Goal: Book appointment/travel/reservation

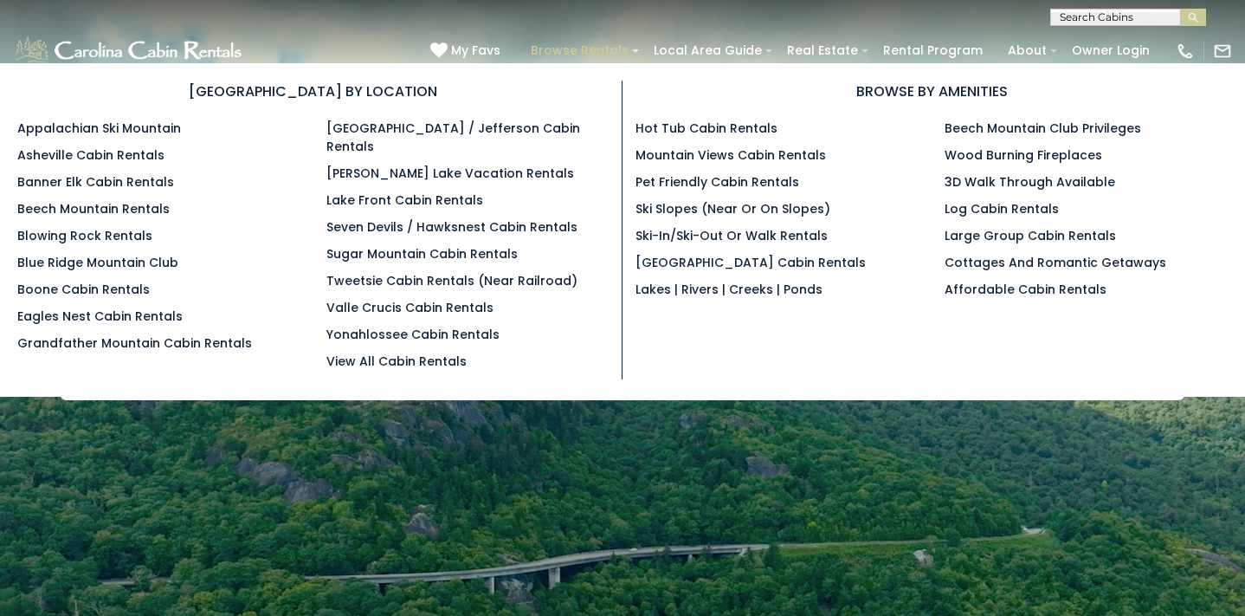
click at [613, 52] on link "Browse Rentals" at bounding box center [579, 50] width 115 height 27
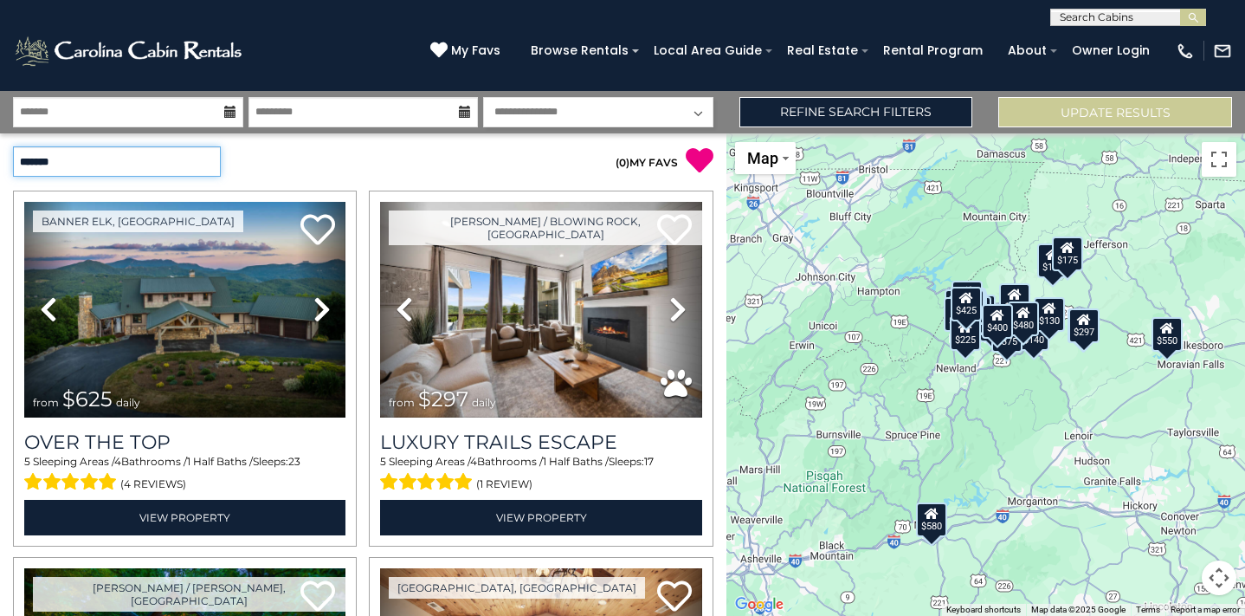
select select "**********"
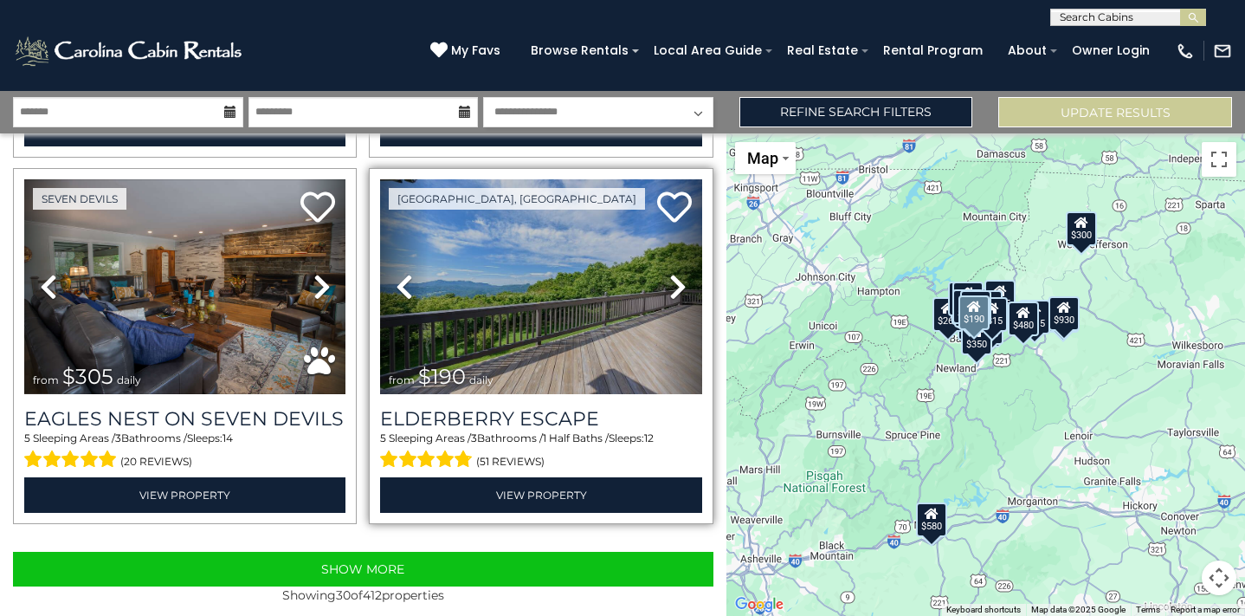
scroll to position [5153, 0]
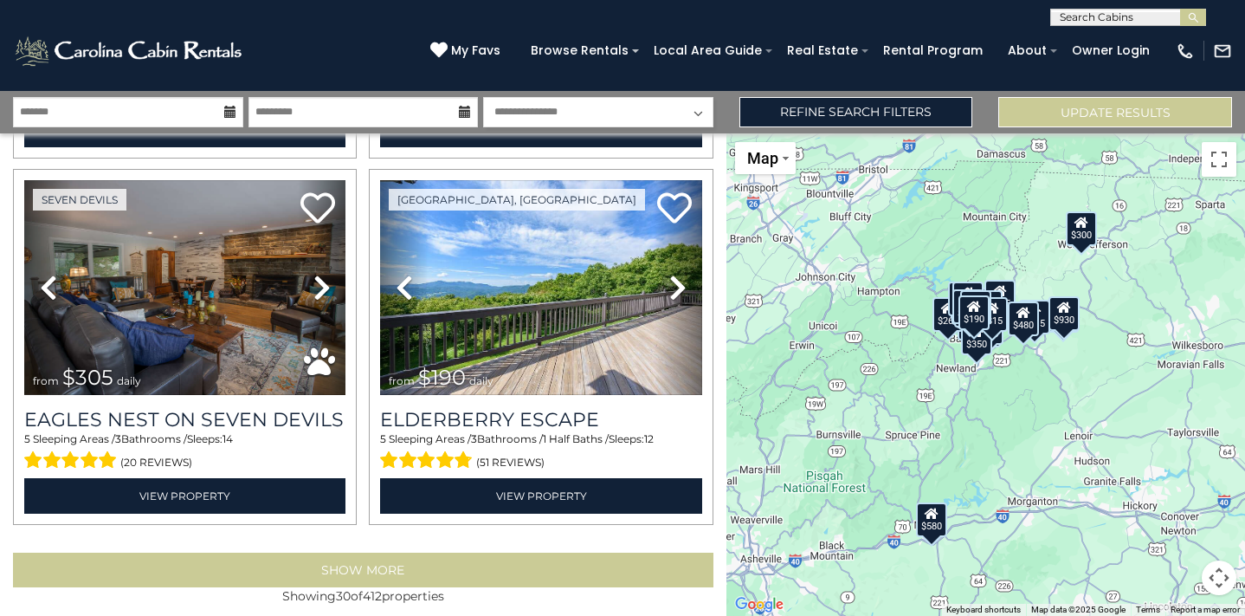
click at [353, 553] on button "Show More" at bounding box center [363, 570] width 701 height 35
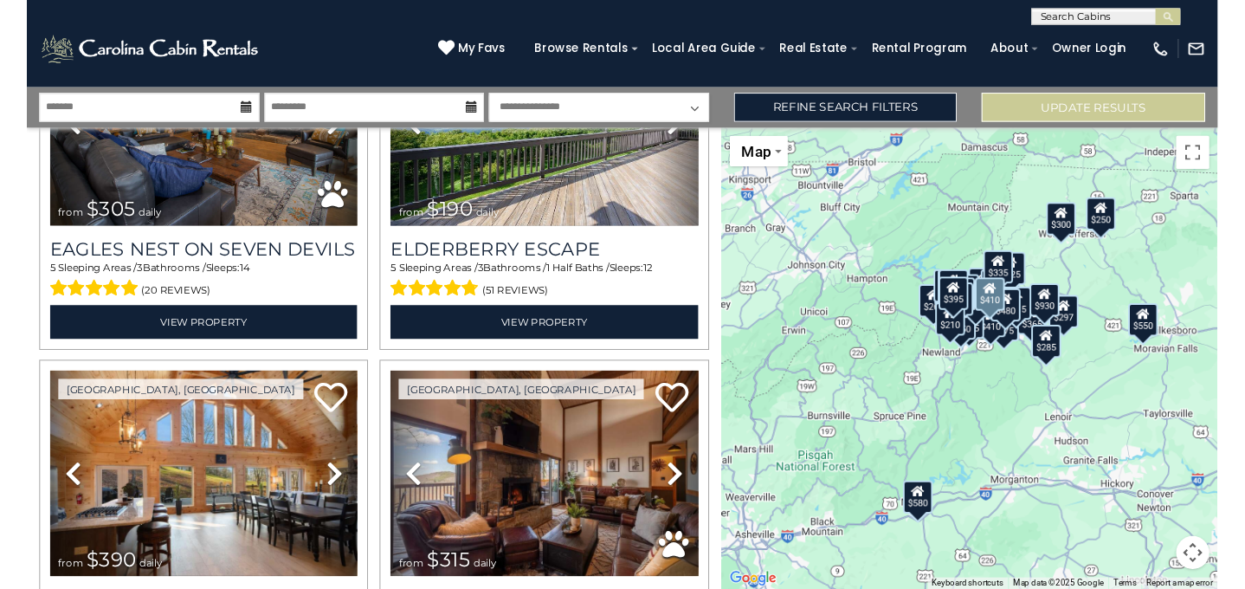
scroll to position [5307, 0]
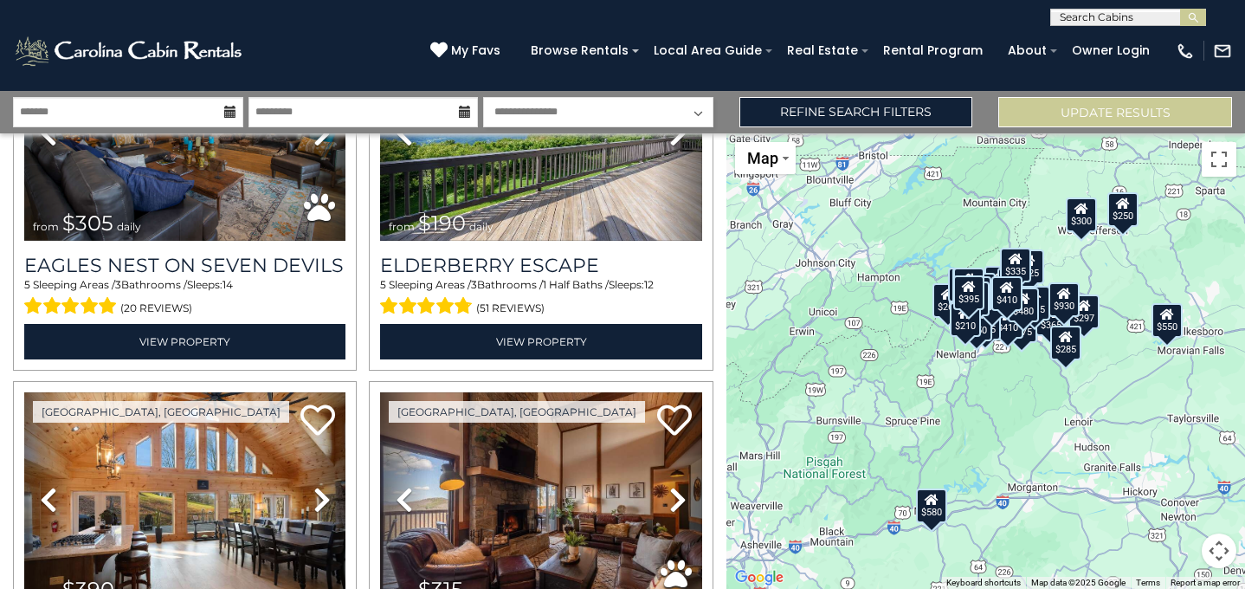
click at [1108, 7] on div "**********" at bounding box center [622, 13] width 1245 height 26
click at [1102, 14] on input "text" at bounding box center [1127, 20] width 152 height 17
type input "**********"
click at [1090, 40] on em "Freedom Lodge" at bounding box center [1108, 41] width 97 height 16
click at [1195, 16] on img "submit" at bounding box center [1193, 17] width 13 height 13
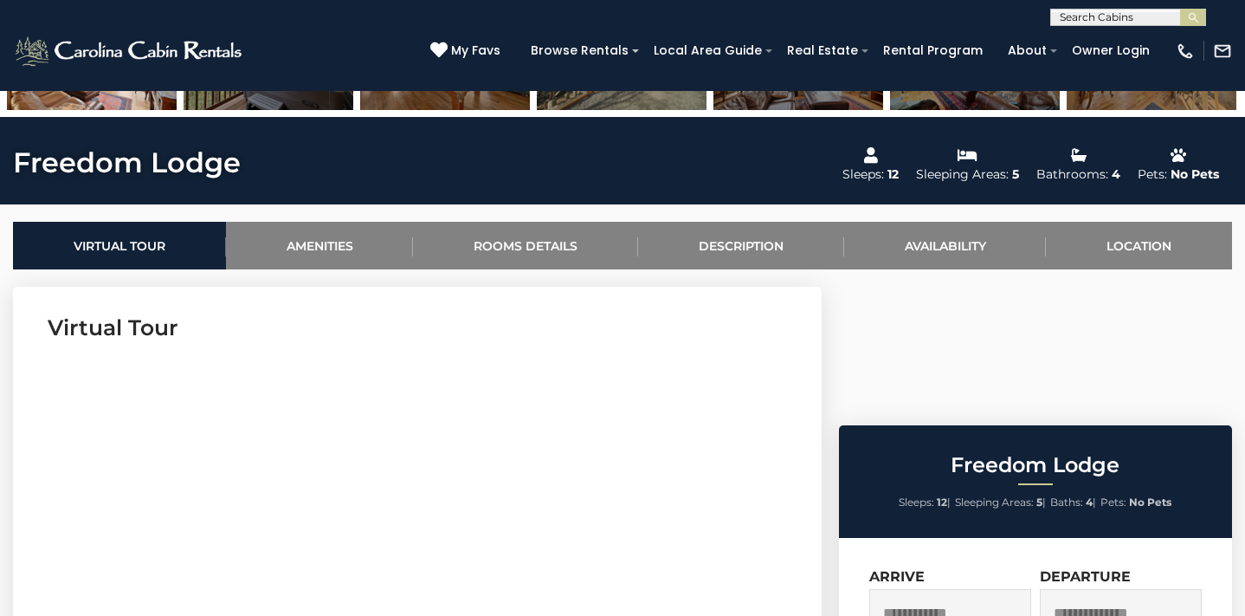
scroll to position [552, 0]
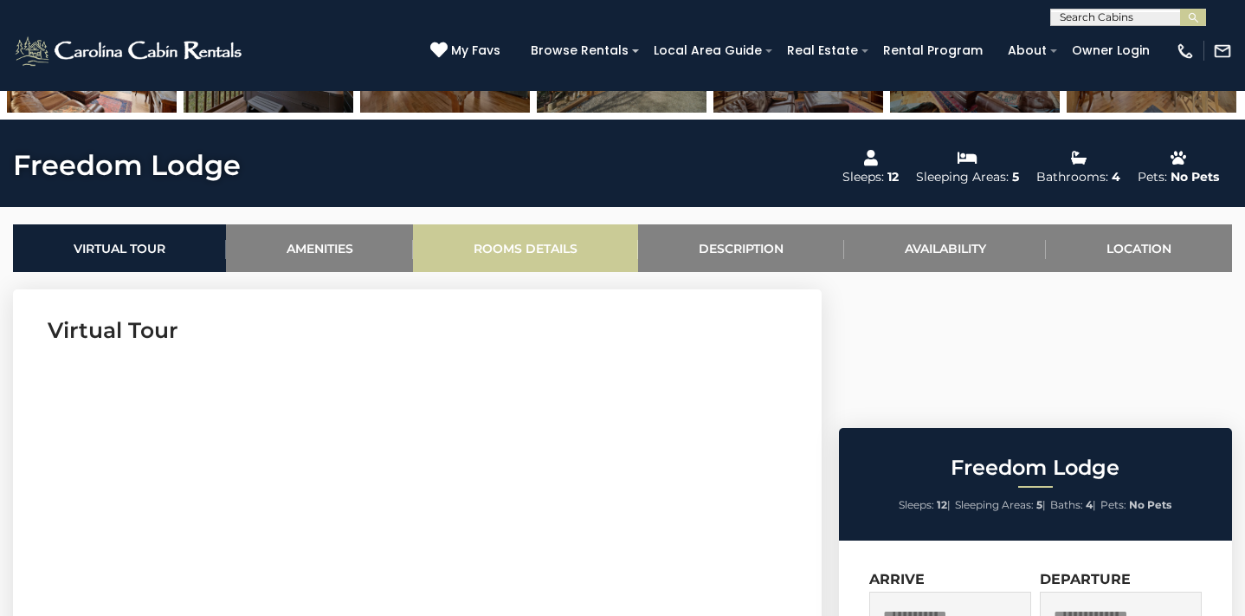
click at [514, 250] on link "Rooms Details" at bounding box center [525, 248] width 225 height 48
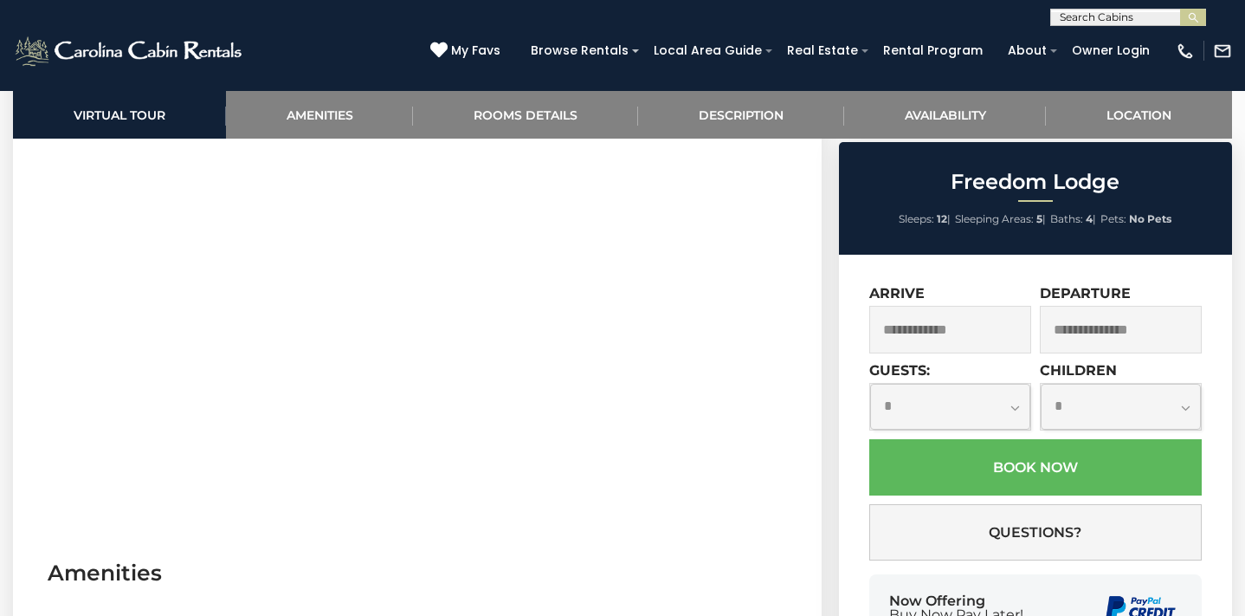
scroll to position [786, 0]
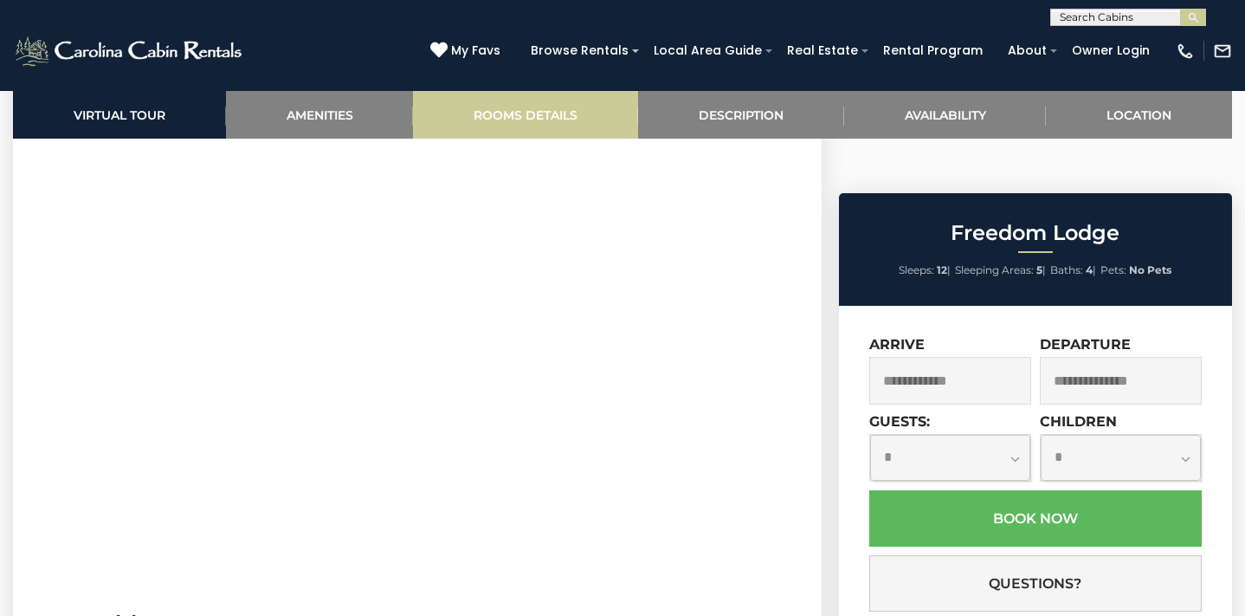
click at [519, 110] on link "Rooms Details" at bounding box center [525, 115] width 225 height 48
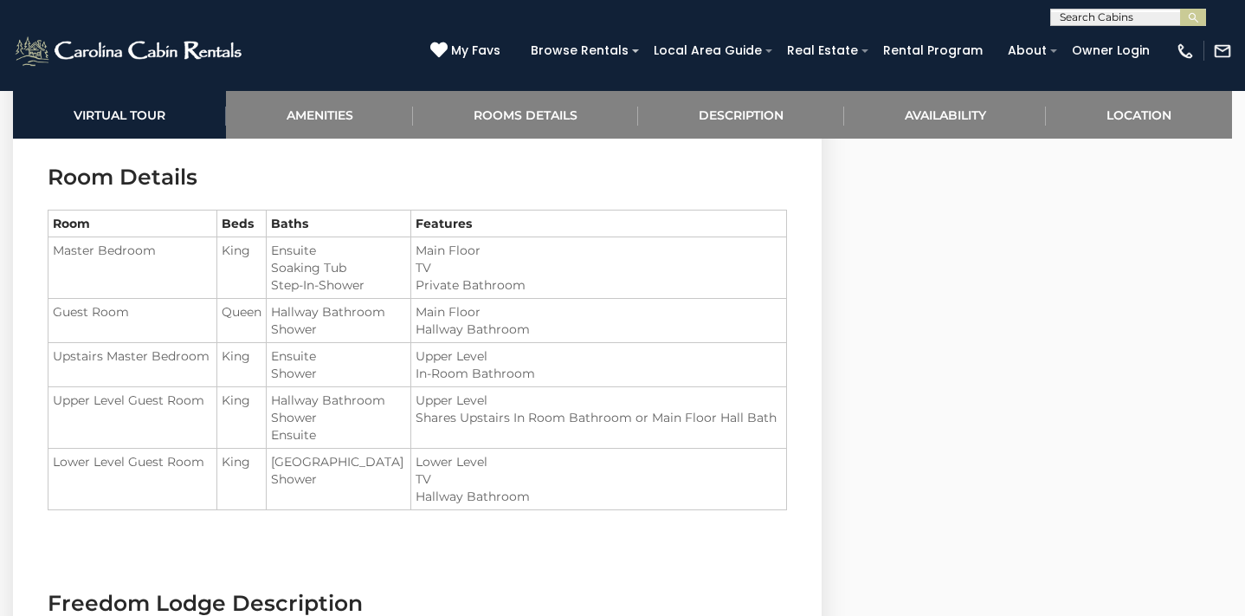
scroll to position [1928, 0]
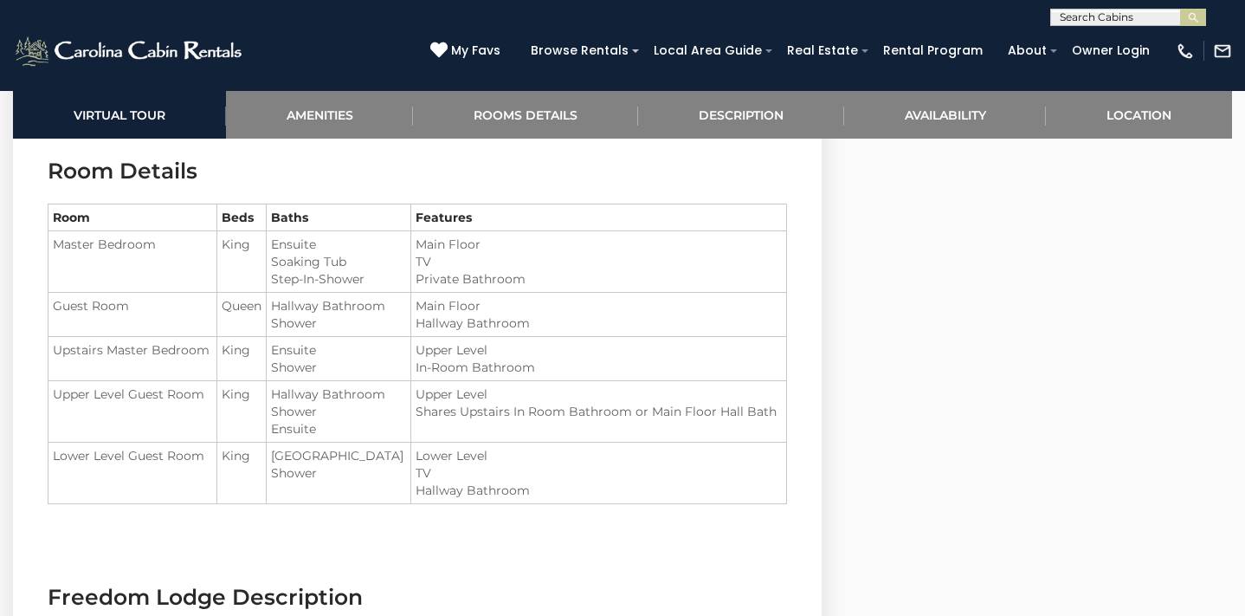
drag, startPoint x: 42, startPoint y: 167, endPoint x: 437, endPoint y: 501, distance: 517.5
click at [437, 501] on section "Room Details Room Beds Baths Features Master Bedroom King" at bounding box center [417, 343] width 809 height 426
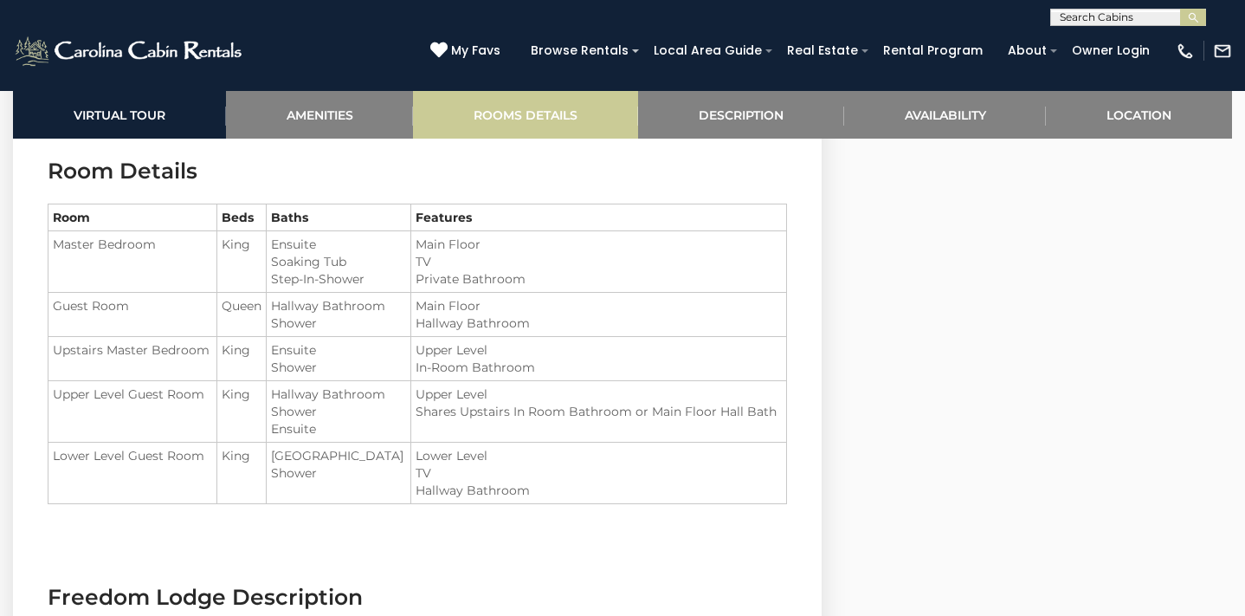
click at [508, 126] on link "Rooms Details" at bounding box center [525, 115] width 225 height 48
